Goal: Book appointment/travel/reservation

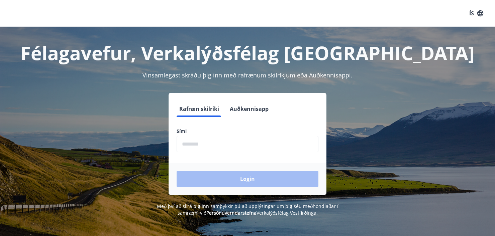
click at [225, 141] on input "phone" at bounding box center [248, 144] width 142 height 16
type input "********"
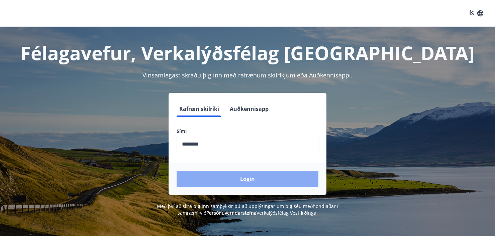
click at [247, 179] on button "Login" at bounding box center [248, 179] width 142 height 16
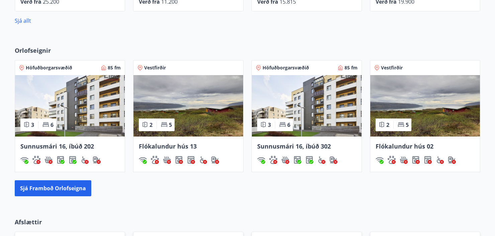
scroll to position [401, 0]
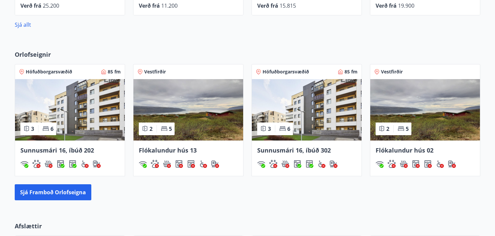
click at [81, 120] on img at bounding box center [70, 110] width 110 height 62
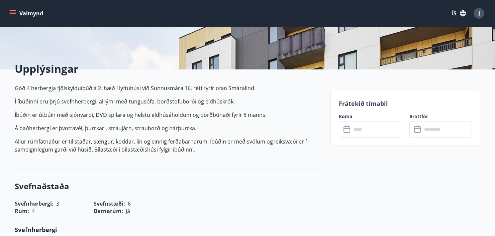
scroll to position [134, 0]
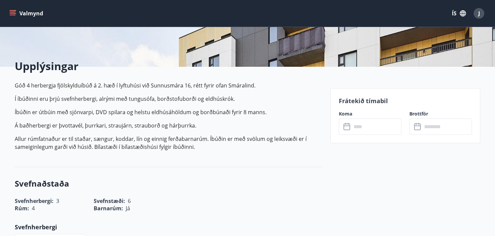
click at [345, 123] on icon at bounding box center [345, 124] width 1 height 2
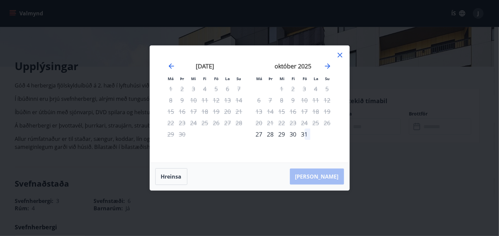
click at [339, 55] on icon at bounding box center [340, 55] width 8 height 8
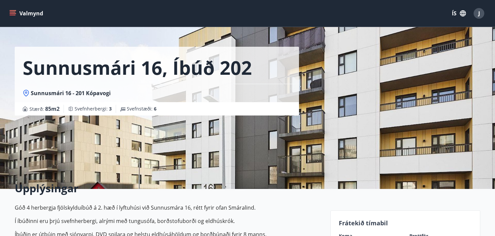
scroll to position [0, 0]
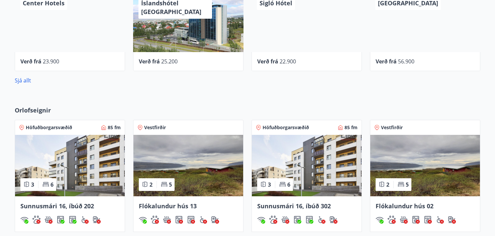
scroll to position [357, 0]
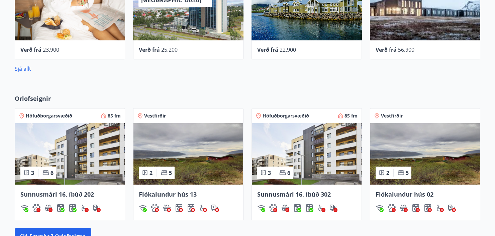
click at [309, 156] on img at bounding box center [307, 154] width 110 height 62
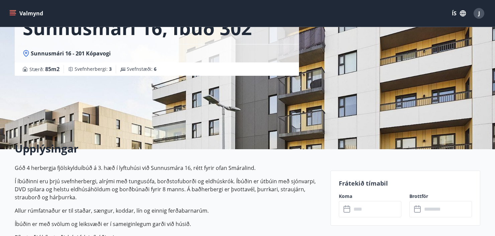
scroll to position [67, 0]
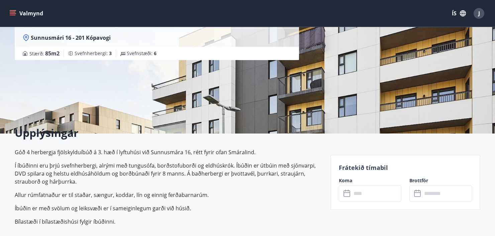
click at [346, 192] on icon at bounding box center [347, 194] width 8 height 8
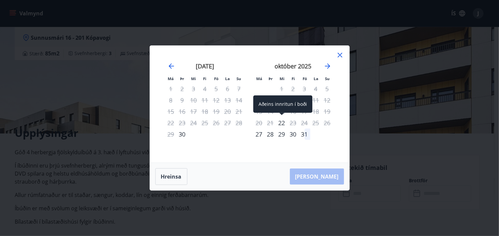
click at [283, 122] on div "22" at bounding box center [281, 122] width 11 height 11
click at [282, 123] on div "22" at bounding box center [281, 122] width 11 height 11
click at [334, 175] on div "[PERSON_NAME]" at bounding box center [250, 176] width 200 height 27
click at [328, 65] on icon "Move forward to switch to the next month." at bounding box center [328, 66] width 8 height 8
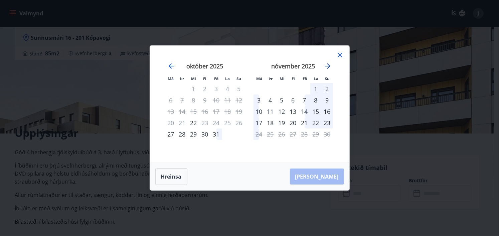
click at [328, 66] on icon "Move forward to switch to the next month." at bounding box center [328, 66] width 8 height 8
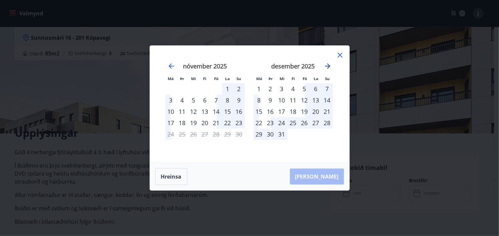
click at [328, 64] on icon "Move forward to switch to the next month." at bounding box center [328, 66] width 8 height 8
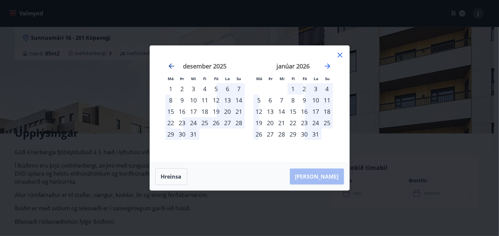
click at [173, 65] on icon "Move backward to switch to the previous month." at bounding box center [171, 66] width 8 height 8
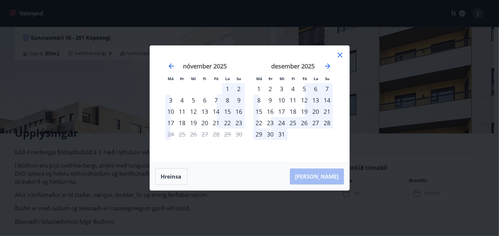
click at [340, 57] on icon at bounding box center [340, 55] width 8 height 8
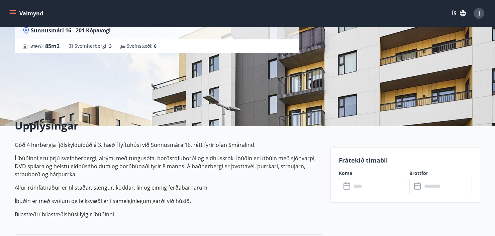
scroll to position [0, 0]
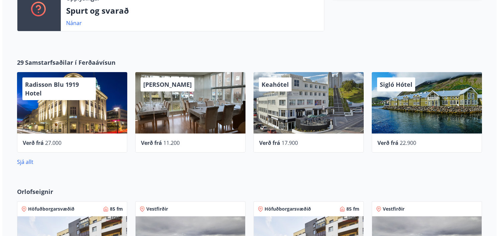
scroll to position [240, 0]
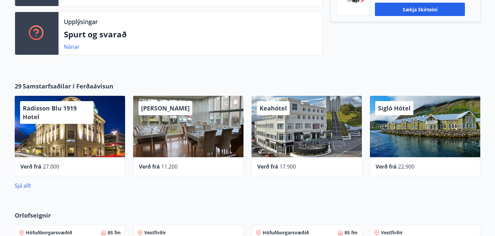
click at [161, 118] on div "[PERSON_NAME]" at bounding box center [188, 127] width 110 height 62
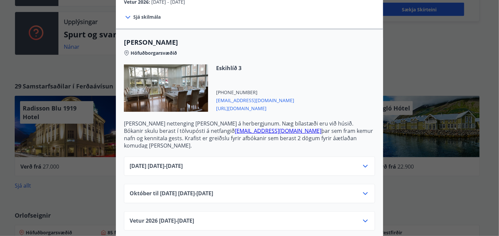
scroll to position [154, 0]
click at [362, 190] on icon at bounding box center [366, 194] width 8 height 8
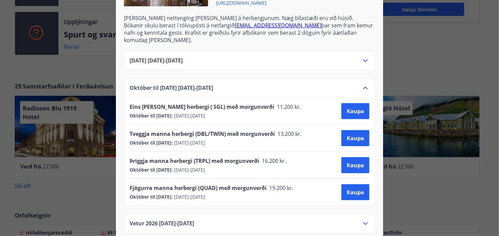
scroll to position [262, 0]
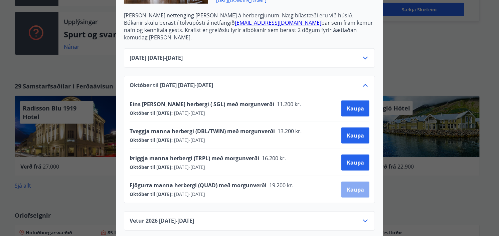
click at [349, 186] on span "Kaupa" at bounding box center [355, 189] width 17 height 7
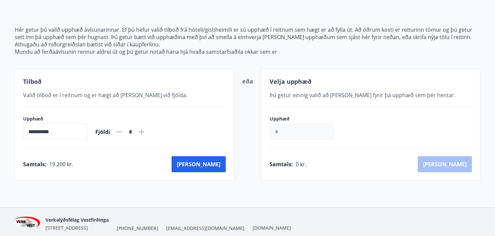
scroll to position [94, 0]
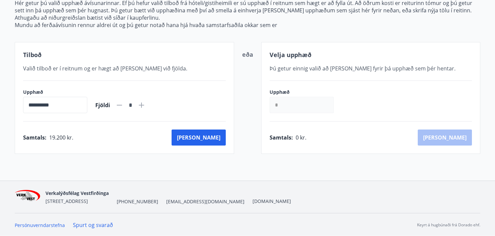
click at [145, 104] on icon at bounding box center [141, 105] width 8 height 8
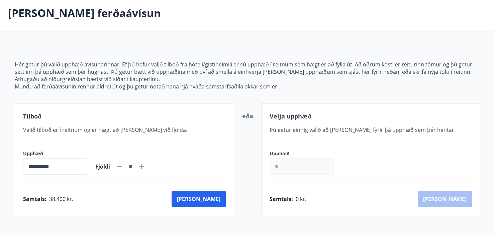
scroll to position [27, 0]
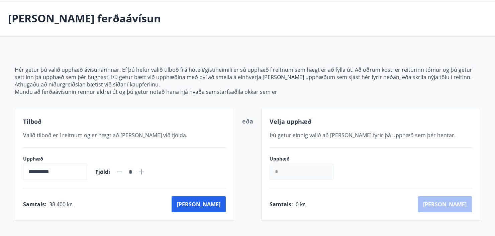
click at [123, 171] on icon at bounding box center [119, 172] width 8 height 8
click at [145, 173] on icon at bounding box center [141, 172] width 8 height 8
type input "*"
click at [213, 205] on button "[PERSON_NAME]" at bounding box center [199, 205] width 54 height 16
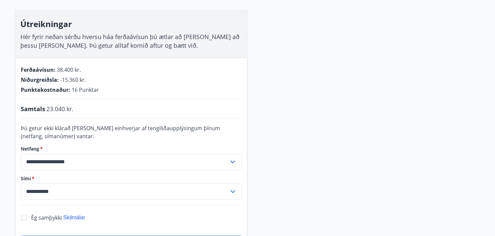
scroll to position [100, 0]
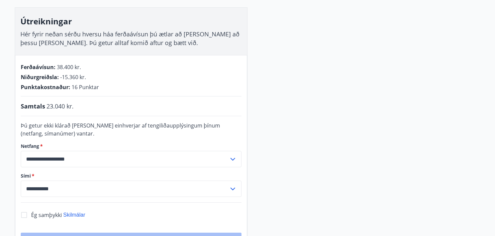
scroll to position [27, 0]
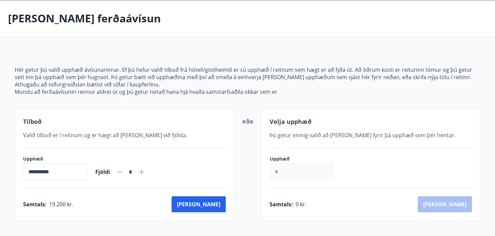
click at [145, 171] on icon at bounding box center [141, 172] width 8 height 8
type input "*"
click at [211, 204] on button "[PERSON_NAME]" at bounding box center [199, 205] width 54 height 16
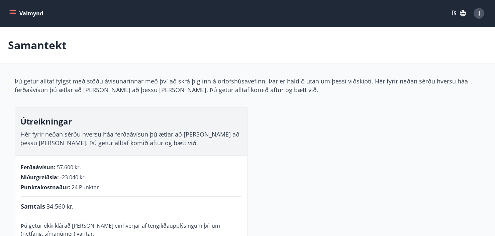
scroll to position [27, 0]
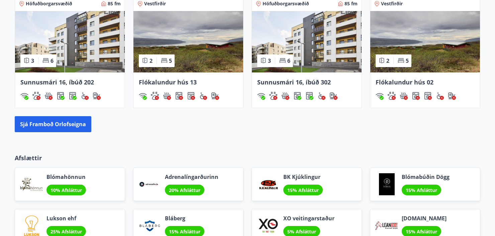
scroll to position [471, 0]
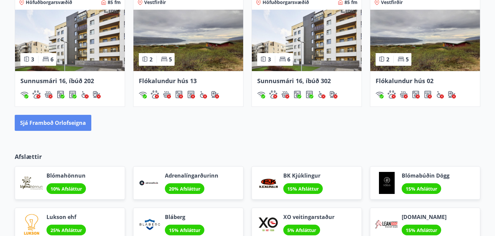
click at [74, 121] on button "Sjá framboð orlofseigna" at bounding box center [53, 123] width 77 height 16
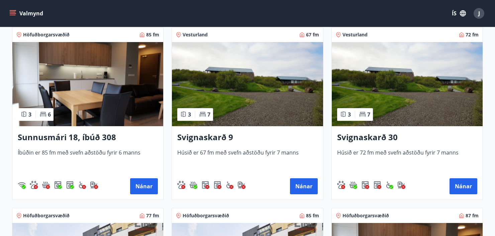
scroll to position [334, 0]
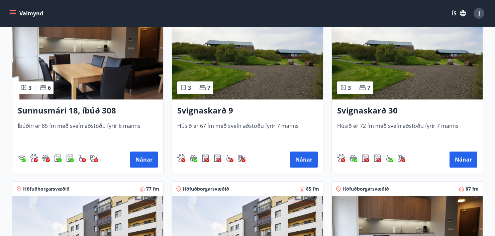
click at [89, 85] on img at bounding box center [87, 57] width 151 height 84
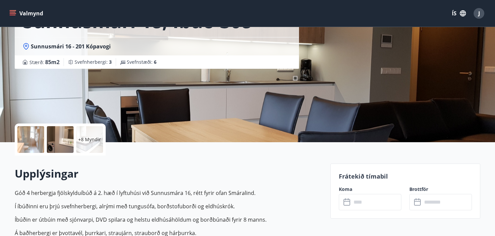
scroll to position [67, 0]
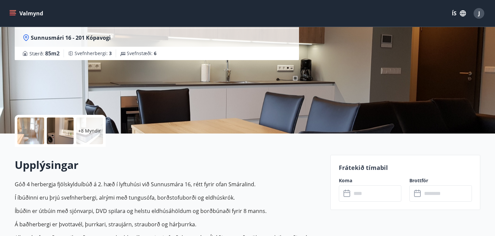
click at [349, 193] on icon at bounding box center [346, 193] width 7 height 1
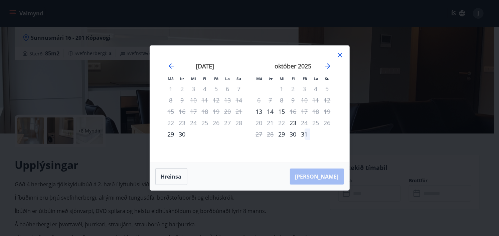
click at [341, 54] on icon at bounding box center [340, 55] width 8 height 8
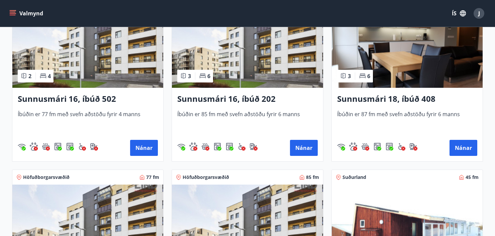
scroll to position [535, 0]
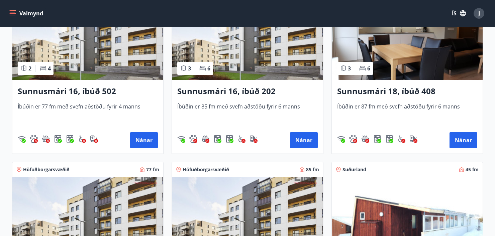
click at [398, 81] on div "Sunnusmári 18, íbúð 408 Íbúðin er 87 fm með svefn aðstöðu fyrir 6 [PERSON_NAME]…" at bounding box center [407, 117] width 151 height 74
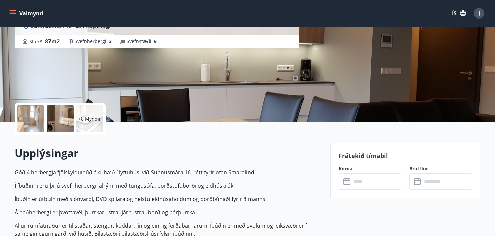
scroll to position [100, 0]
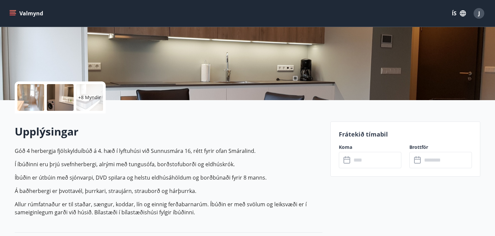
click at [357, 160] on input "text" at bounding box center [376, 160] width 50 height 16
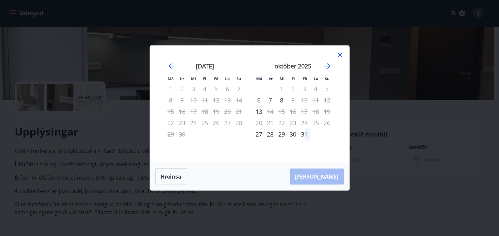
click at [342, 56] on icon at bounding box center [340, 55] width 8 height 8
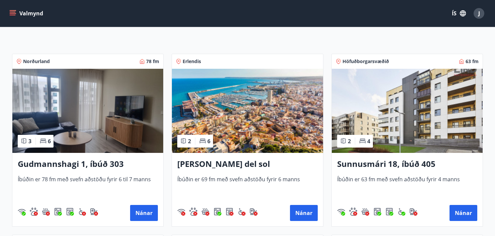
scroll to position [100, 0]
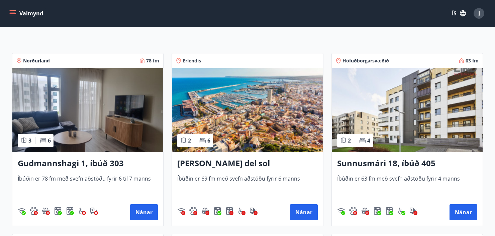
click at [407, 147] on img at bounding box center [407, 110] width 151 height 84
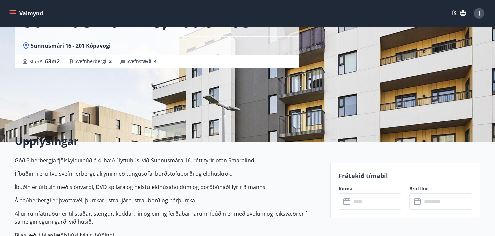
scroll to position [67, 0]
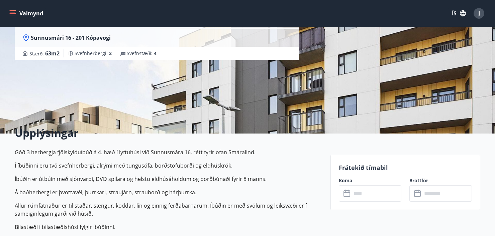
click at [348, 193] on icon at bounding box center [347, 194] width 8 height 8
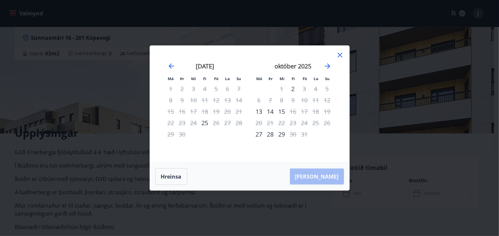
click at [340, 57] on icon at bounding box center [340, 55] width 8 height 8
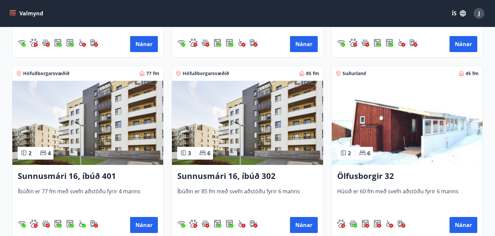
scroll to position [635, 0]
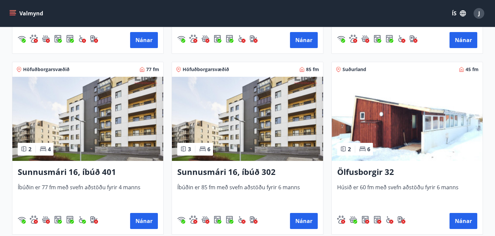
click at [95, 136] on img at bounding box center [87, 119] width 151 height 84
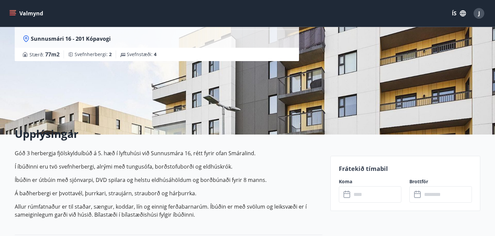
scroll to position [67, 0]
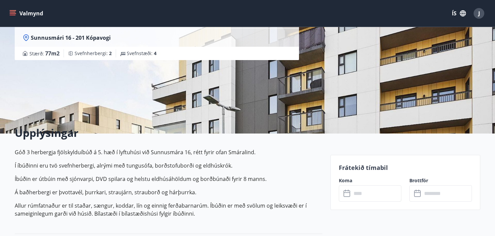
click at [351, 194] on input "text" at bounding box center [376, 194] width 50 height 16
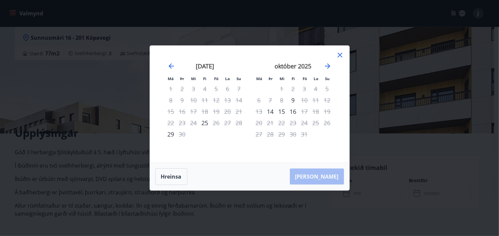
click at [339, 57] on icon at bounding box center [340, 55] width 8 height 8
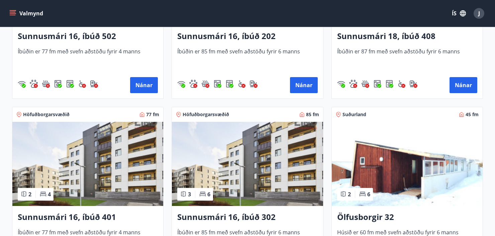
scroll to position [602, 0]
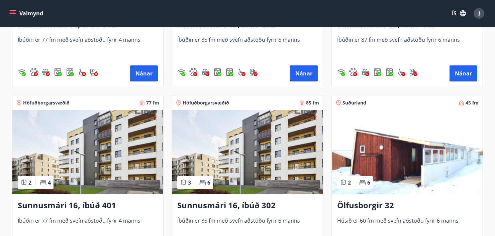
click at [262, 177] on img at bounding box center [247, 152] width 151 height 84
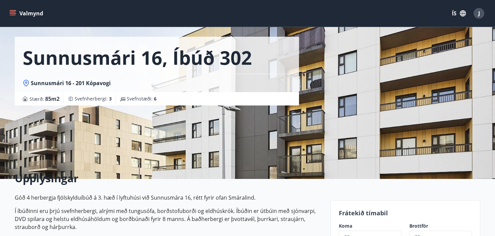
scroll to position [67, 0]
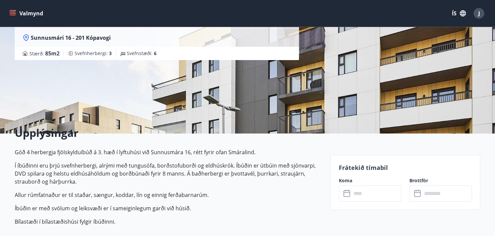
click at [348, 193] on icon at bounding box center [347, 194] width 8 height 8
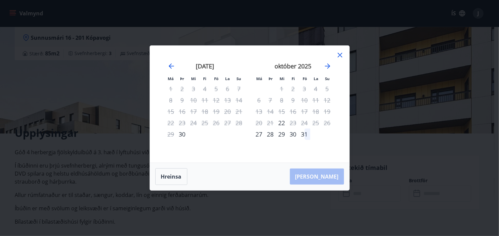
click at [341, 56] on icon at bounding box center [340, 55] width 8 height 8
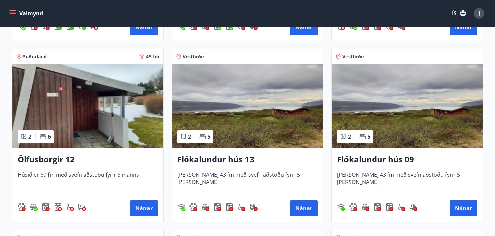
scroll to position [836, 0]
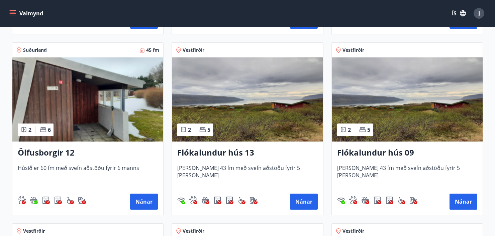
click at [68, 158] on h3 "Ölfusborgir 12" at bounding box center [88, 153] width 140 height 12
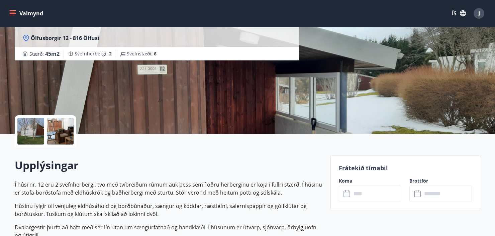
scroll to position [67, 0]
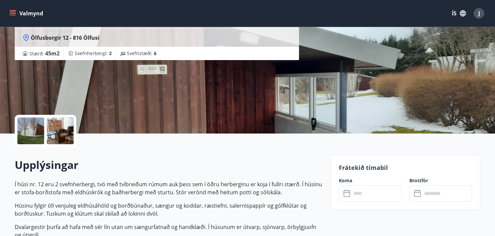
click at [346, 191] on icon at bounding box center [346, 194] width 7 height 7
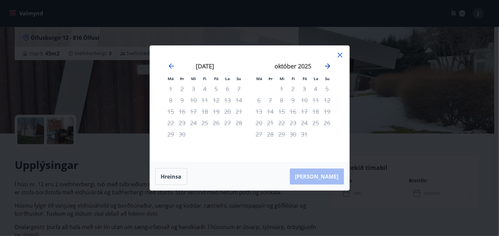
click at [328, 66] on icon "Move forward to switch to the next month." at bounding box center [328, 66] width 8 height 8
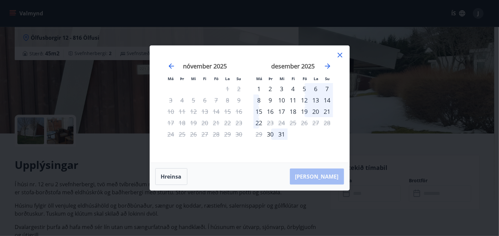
click at [341, 53] on icon at bounding box center [340, 55] width 8 height 8
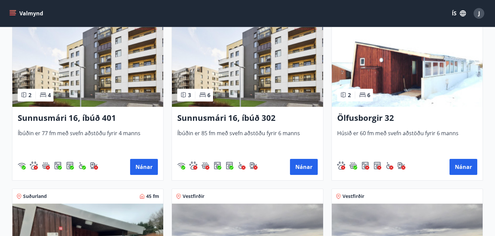
scroll to position [669, 0]
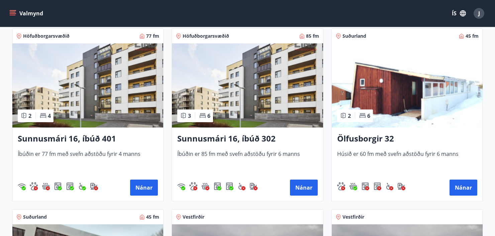
click at [392, 145] on div "Ölfusborgir 32 [PERSON_NAME] 60 fm með svefn aðstöðu fyrir 6 [PERSON_NAME] Nánar" at bounding box center [407, 165] width 151 height 74
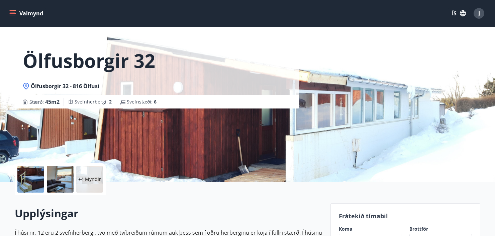
scroll to position [67, 0]
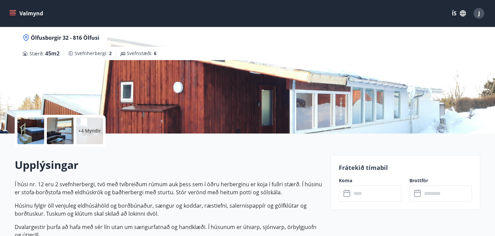
click at [345, 194] on icon at bounding box center [347, 194] width 8 height 8
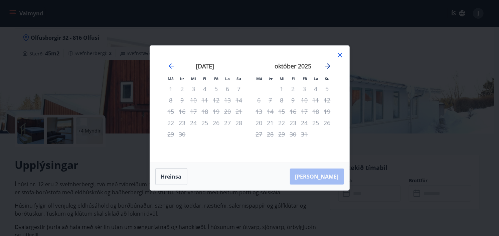
click at [326, 64] on icon "Move forward to switch to the next month." at bounding box center [328, 66] width 8 height 8
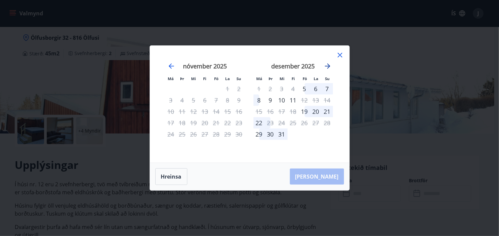
click at [326, 64] on icon "Move forward to switch to the next month." at bounding box center [328, 66] width 8 height 8
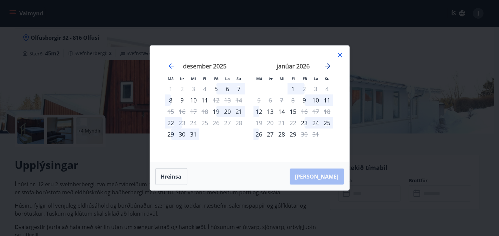
click at [326, 64] on icon "Move forward to switch to the next month." at bounding box center [328, 66] width 8 height 8
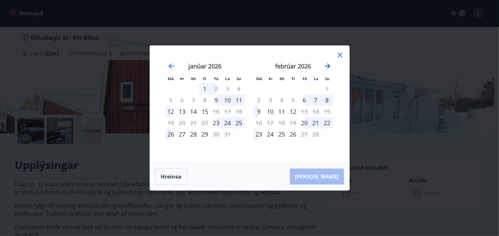
click at [326, 64] on icon "Move forward to switch to the next month." at bounding box center [328, 66] width 8 height 8
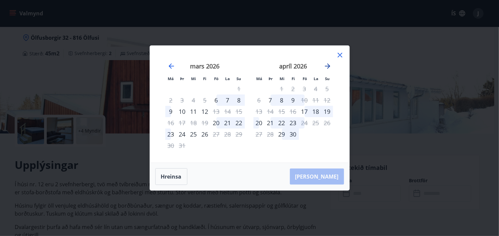
click at [328, 66] on icon "Move forward to switch to the next month." at bounding box center [328, 66] width 8 height 8
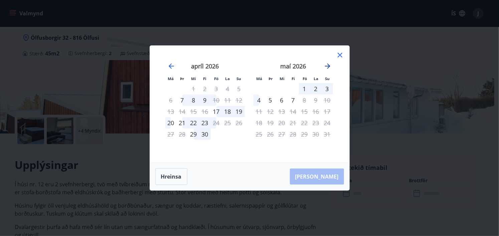
click at [329, 66] on icon "Move forward to switch to the next month." at bounding box center [328, 66] width 8 height 8
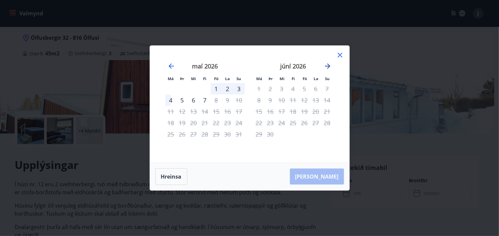
click at [328, 66] on icon "Move forward to switch to the next month." at bounding box center [328, 66] width 8 height 8
click at [340, 53] on icon at bounding box center [340, 55] width 8 height 8
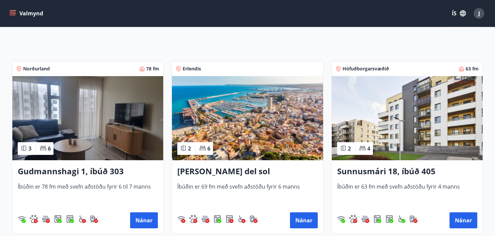
scroll to position [134, 0]
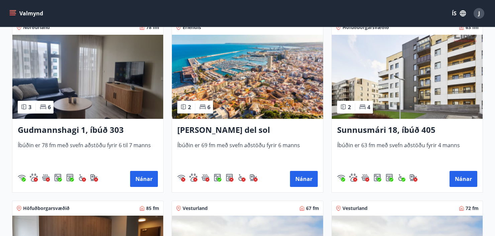
click at [404, 93] on img at bounding box center [407, 77] width 151 height 84
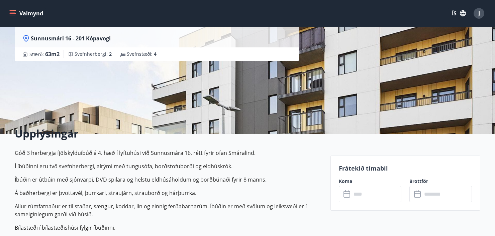
scroll to position [67, 0]
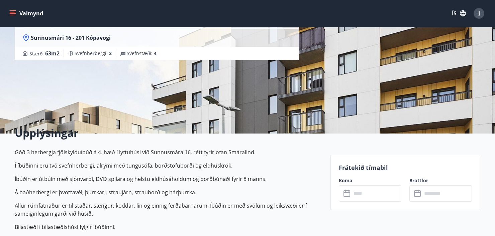
click at [349, 194] on icon at bounding box center [347, 194] width 8 height 8
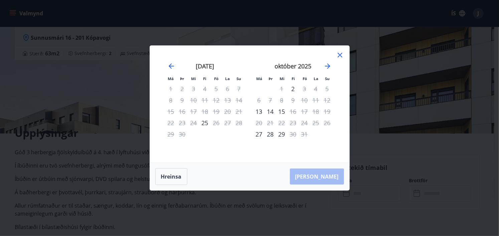
click at [339, 54] on icon at bounding box center [340, 55] width 8 height 8
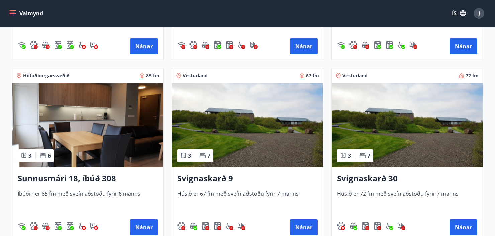
scroll to position [267, 0]
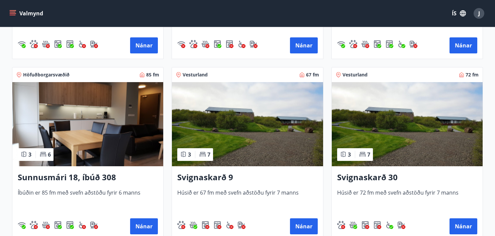
click at [83, 137] on img at bounding box center [87, 124] width 151 height 84
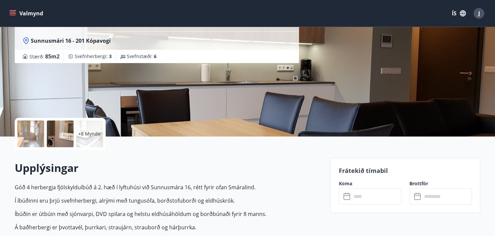
scroll to position [67, 0]
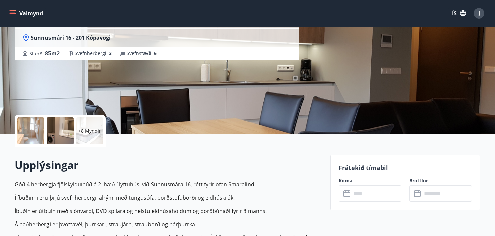
click at [347, 191] on icon at bounding box center [346, 194] width 7 height 7
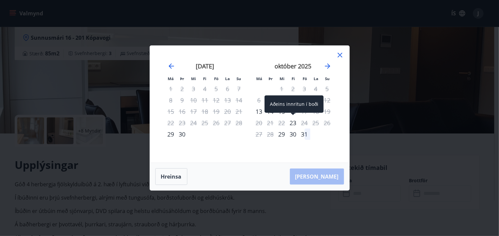
click at [294, 122] on div "23" at bounding box center [293, 122] width 11 height 11
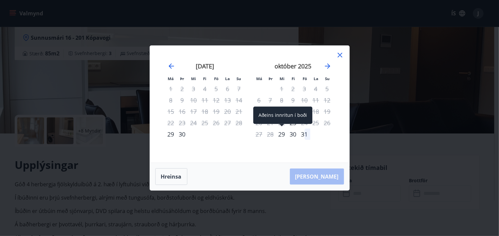
click at [283, 135] on div "29" at bounding box center [281, 134] width 11 height 11
click at [304, 135] on div "31" at bounding box center [304, 134] width 11 height 11
click at [280, 133] on div "29" at bounding box center [281, 134] width 11 height 11
click at [339, 55] on icon at bounding box center [340, 55] width 8 height 8
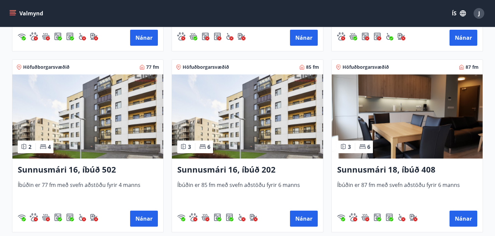
scroll to position [468, 0]
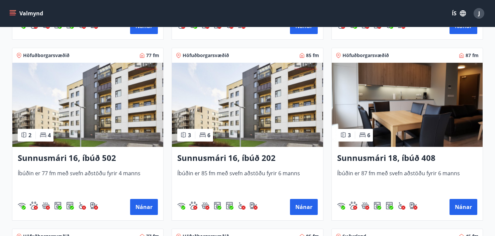
click at [90, 119] on img at bounding box center [87, 105] width 151 height 84
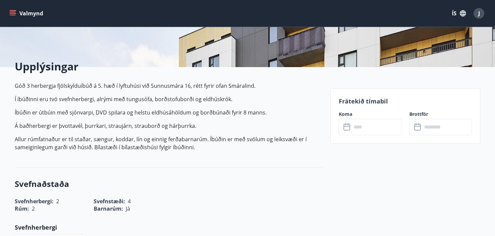
scroll to position [134, 0]
click at [348, 127] on icon at bounding box center [347, 127] width 8 height 8
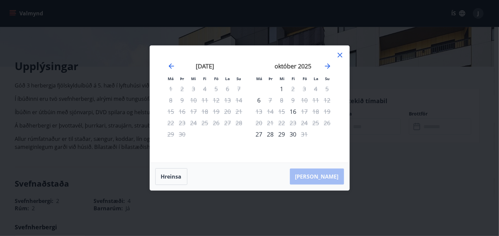
drag, startPoint x: 339, startPoint y: 54, endPoint x: 335, endPoint y: 56, distance: 4.5
click at [339, 53] on icon at bounding box center [340, 55] width 5 height 5
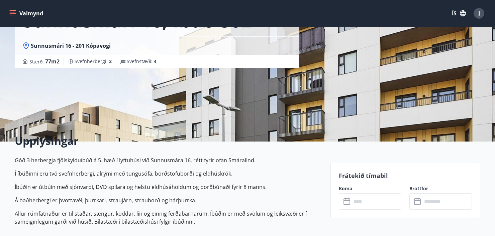
scroll to position [0, 0]
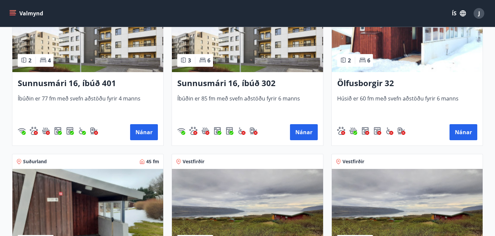
scroll to position [697, 0]
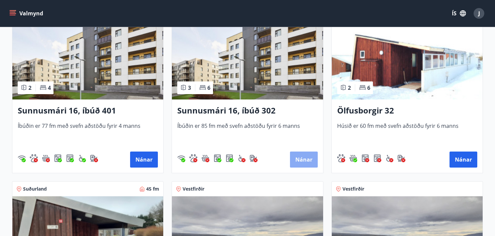
click at [308, 156] on button "Nánar" at bounding box center [304, 160] width 28 height 16
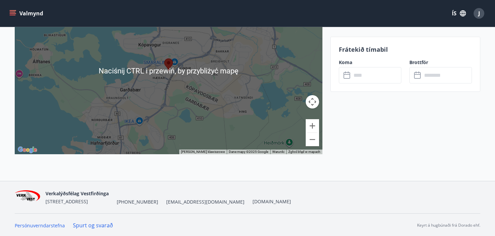
scroll to position [972, 0]
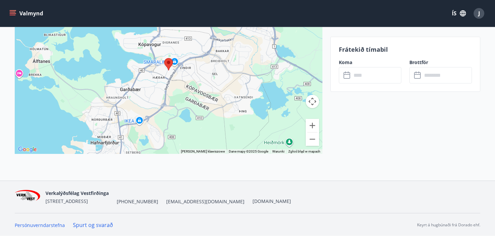
click at [361, 77] on input "text" at bounding box center [376, 75] width 50 height 16
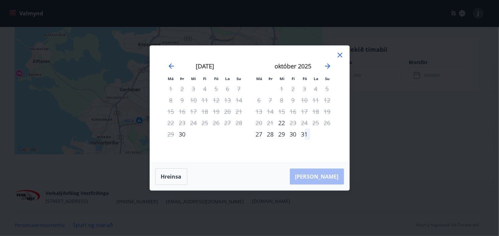
click at [270, 123] on div "21" at bounding box center [270, 122] width 11 height 11
click at [339, 57] on icon at bounding box center [340, 55] width 8 height 8
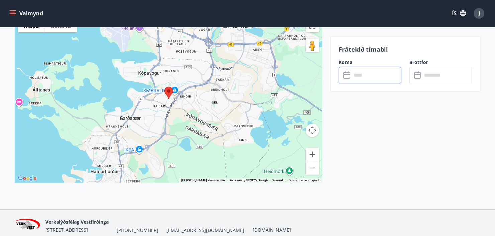
scroll to position [872, 0]
